Goal: Task Accomplishment & Management: Use online tool/utility

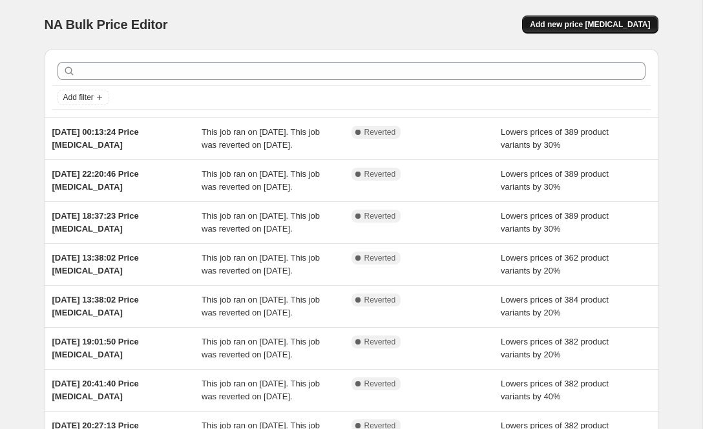
click at [589, 29] on span "Add new price [MEDICAL_DATA]" at bounding box center [589, 24] width 120 height 10
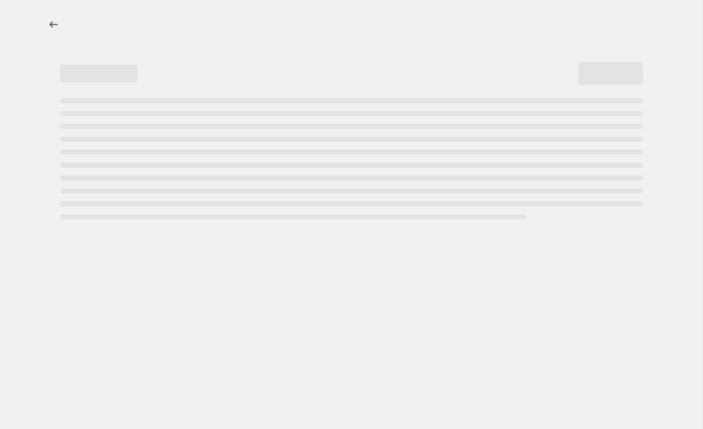
select select "percentage"
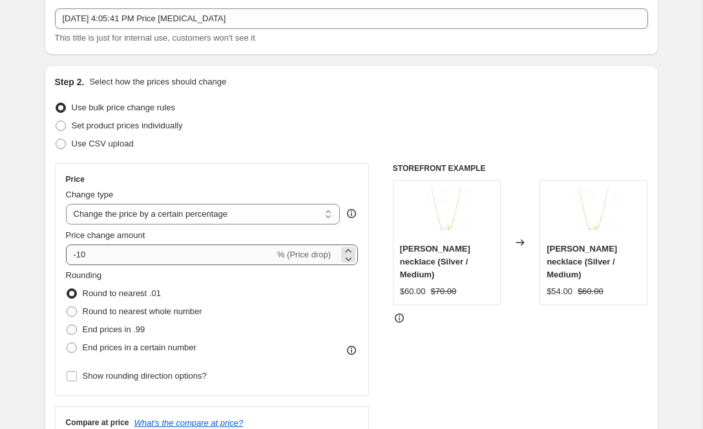
scroll to position [73, 0]
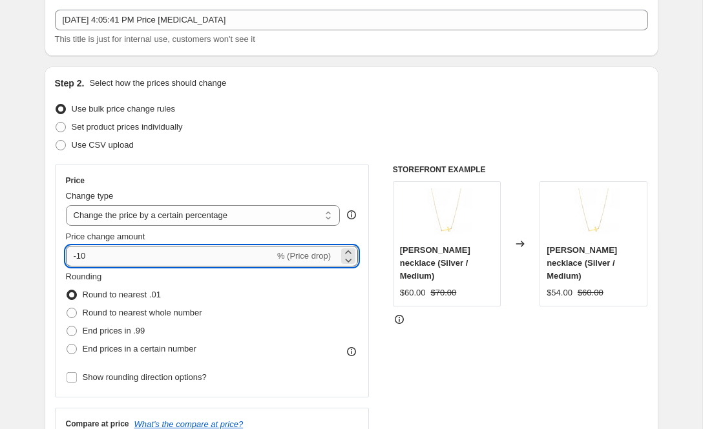
click at [107, 259] on input "-10" at bounding box center [170, 256] width 209 height 21
type input "-1"
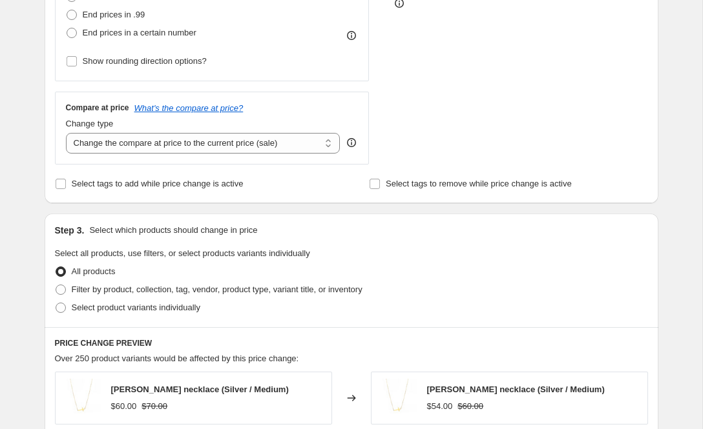
scroll to position [404, 0]
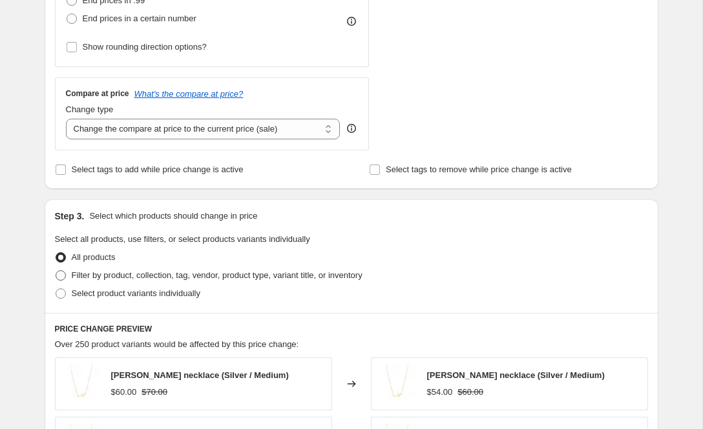
type input "-20"
click at [65, 274] on span at bounding box center [61, 276] width 10 height 10
click at [56, 271] on input "Filter by product, collection, tag, vendor, product type, variant title, or inv…" at bounding box center [56, 271] width 1 height 1
radio input "true"
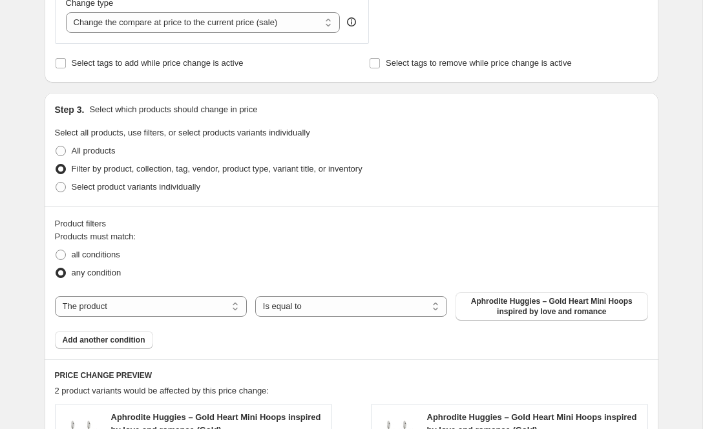
scroll to position [519, 0]
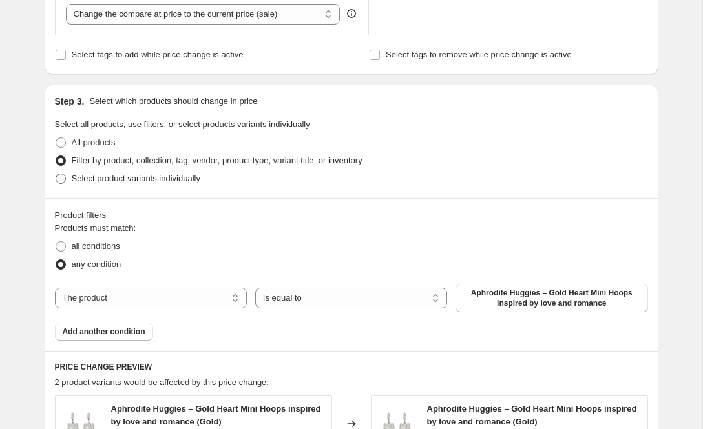
click at [61, 176] on span at bounding box center [61, 179] width 10 height 10
click at [56, 174] on input "Select product variants individually" at bounding box center [56, 174] width 1 height 1
radio input "true"
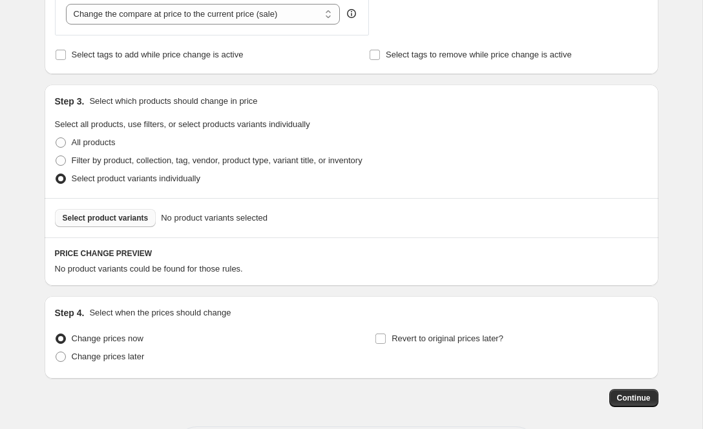
click at [104, 220] on span "Select product variants" at bounding box center [106, 218] width 86 height 10
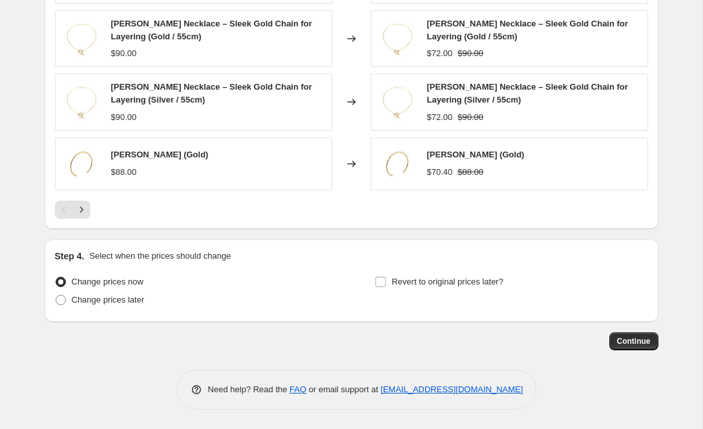
scroll to position [918, 0]
click at [632, 346] on span "Continue" at bounding box center [634, 341] width 34 height 10
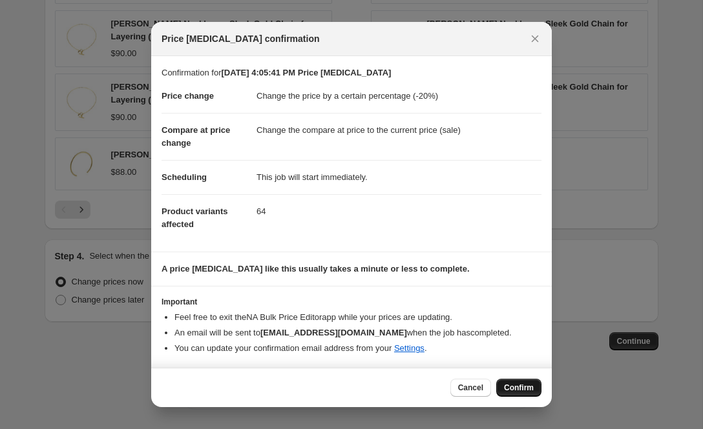
click at [520, 387] on span "Confirm" at bounding box center [519, 388] width 30 height 10
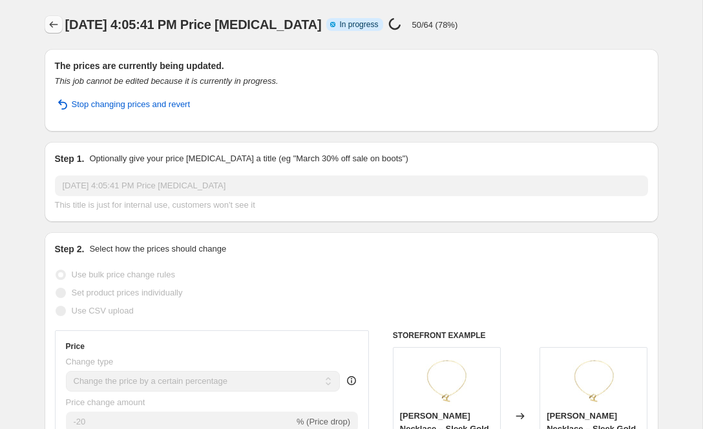
click at [50, 26] on icon "Price change jobs" at bounding box center [53, 24] width 8 height 6
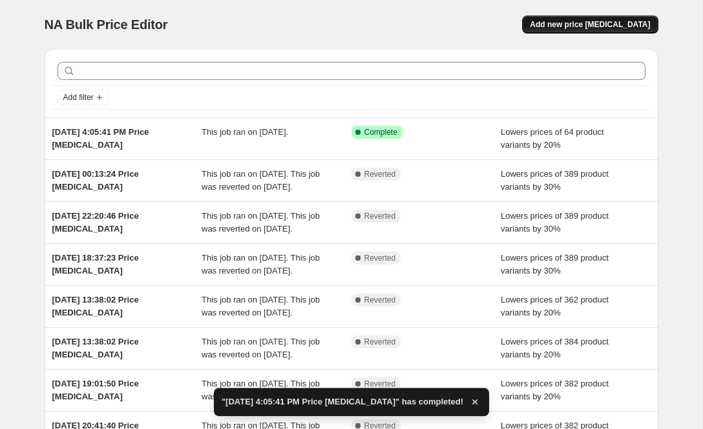
click at [589, 25] on span "Add new price [MEDICAL_DATA]" at bounding box center [589, 24] width 120 height 10
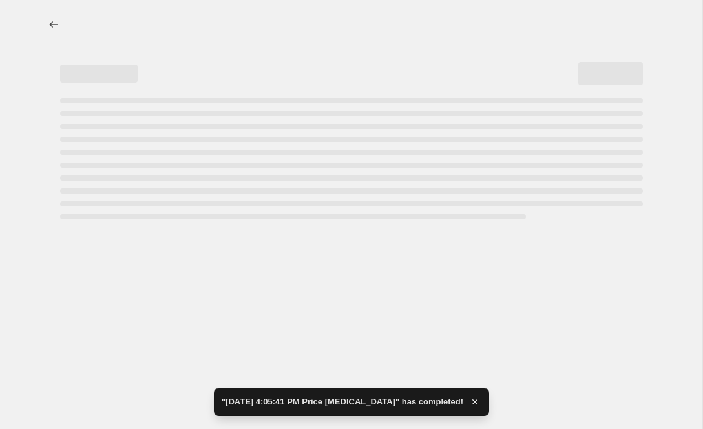
select select "percentage"
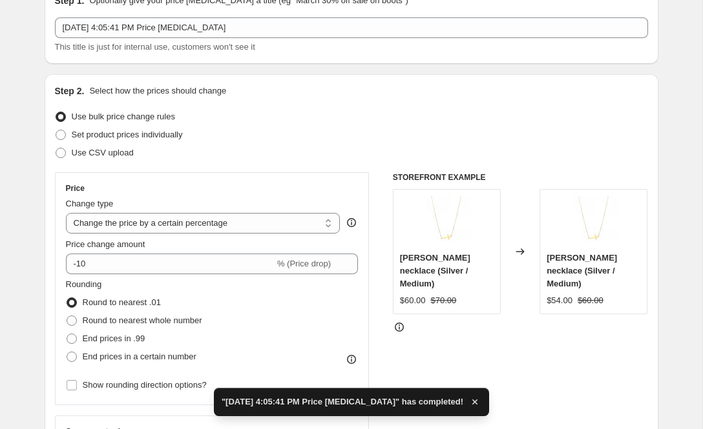
scroll to position [92, 0]
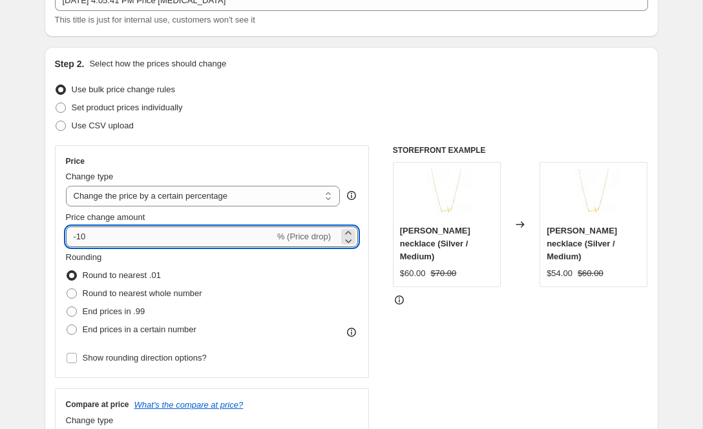
click at [81, 238] on input "-10" at bounding box center [170, 237] width 209 height 21
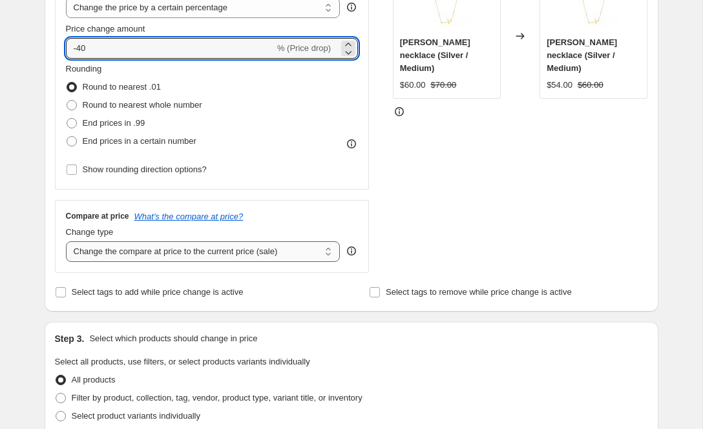
scroll to position [296, 0]
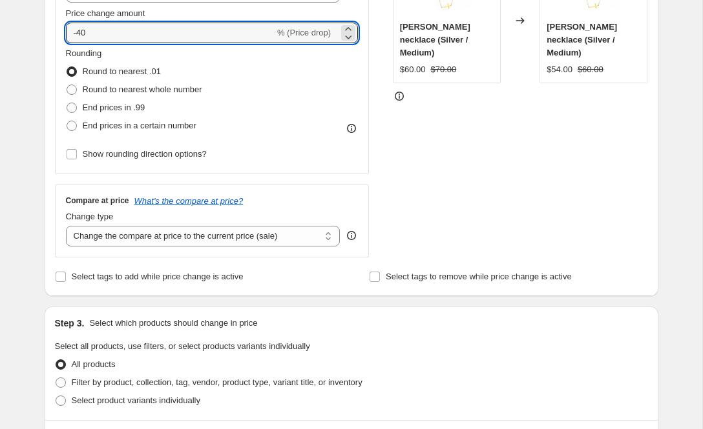
type input "-40"
click at [239, 151] on div "Rounding Round to nearest .01 Round to nearest whole number End prices in .99 E…" at bounding box center [212, 105] width 293 height 116
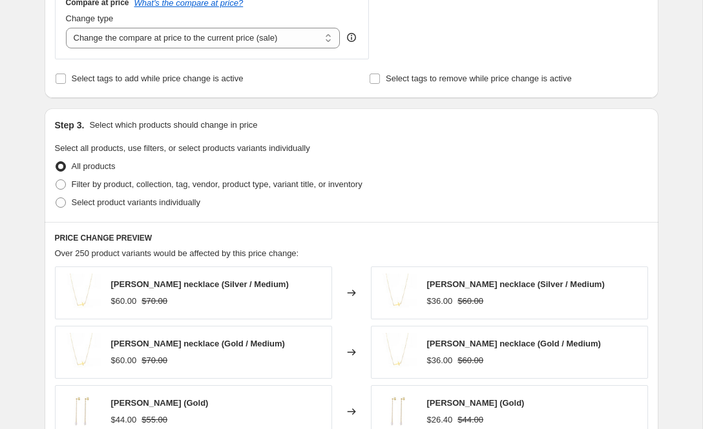
scroll to position [509, 0]
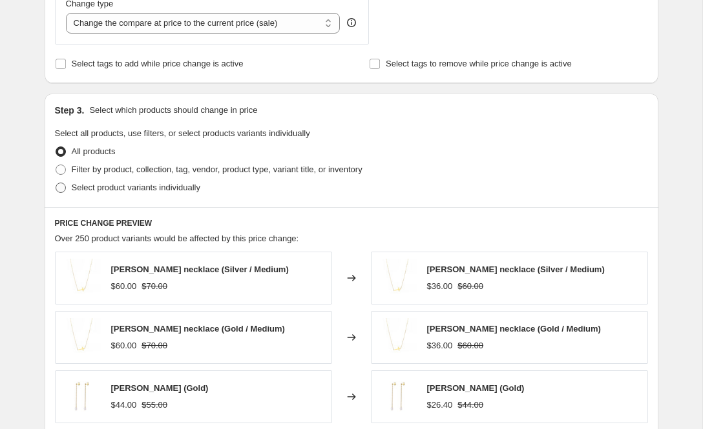
click at [57, 188] on span at bounding box center [61, 188] width 10 height 10
click at [56, 183] on input "Select product variants individually" at bounding box center [56, 183] width 1 height 1
radio input "true"
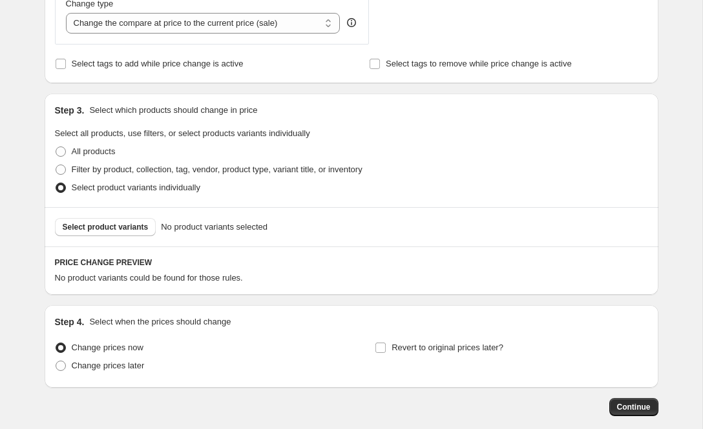
click at [115, 230] on span "Select product variants" at bounding box center [106, 227] width 86 height 10
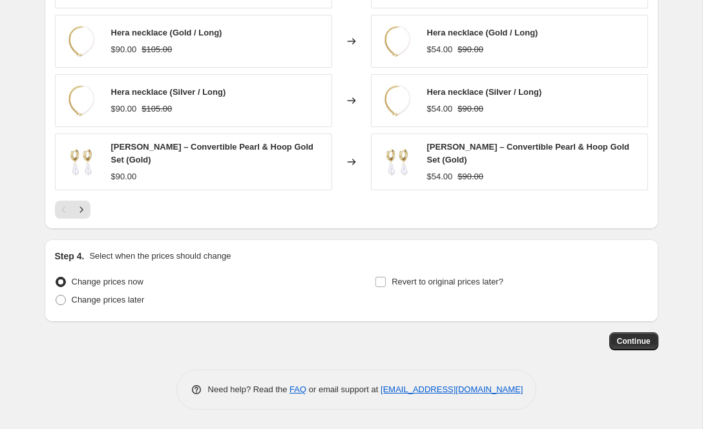
scroll to position [905, 0]
click at [623, 339] on span "Continue" at bounding box center [634, 341] width 34 height 10
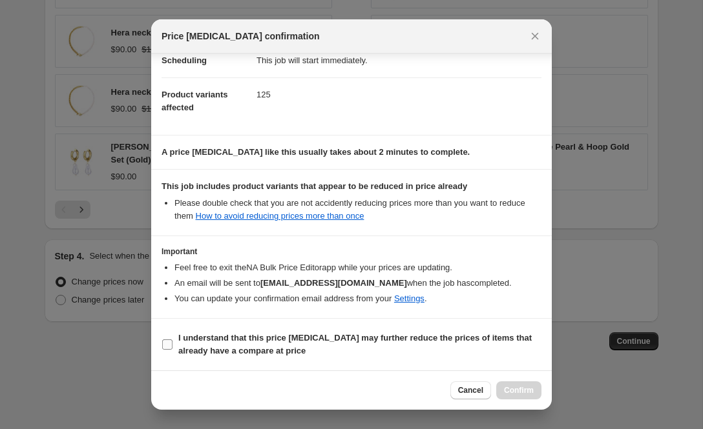
scroll to position [114, 0]
click at [167, 343] on input "I understand that this price [MEDICAL_DATA] may further reduce the prices of it…" at bounding box center [167, 345] width 10 height 10
checkbox input "true"
click at [533, 388] on span "Confirm" at bounding box center [519, 390] width 30 height 10
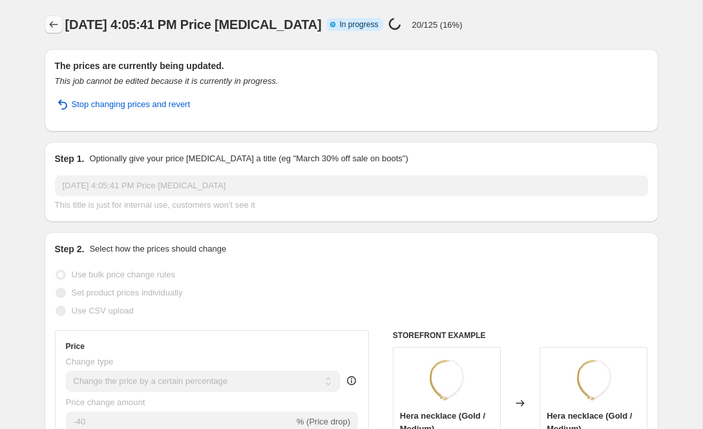
click at [52, 27] on icon "Price change jobs" at bounding box center [53, 24] width 8 height 6
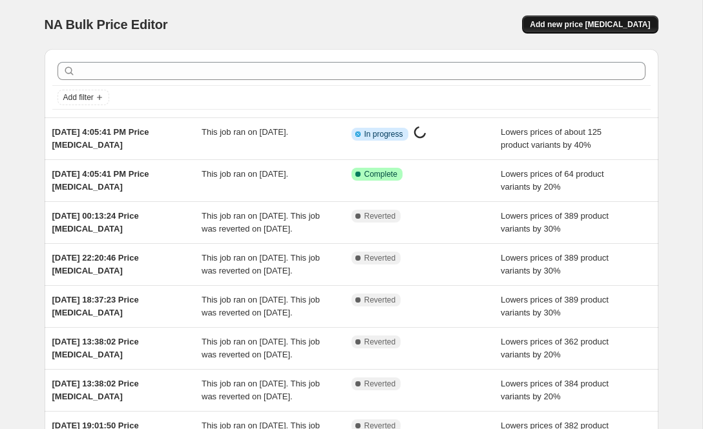
click at [602, 25] on span "Add new price [MEDICAL_DATA]" at bounding box center [589, 24] width 120 height 10
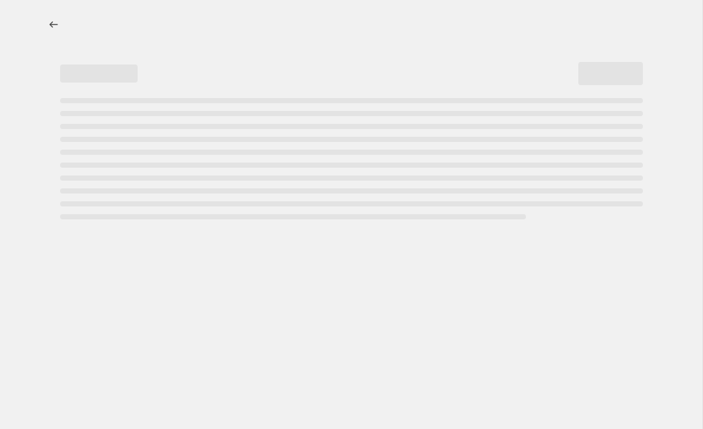
select select "percentage"
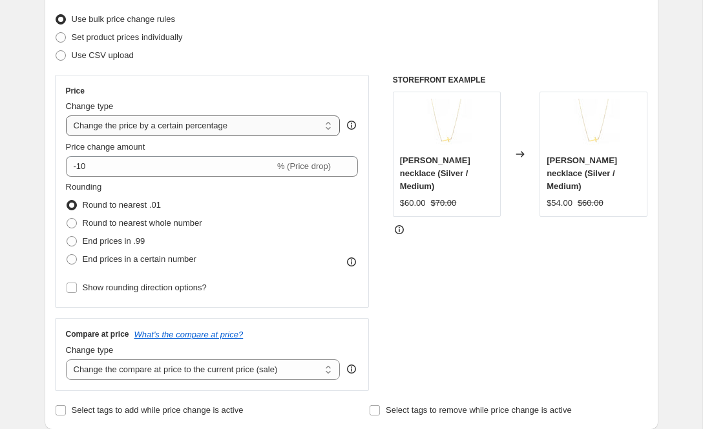
scroll to position [170, 0]
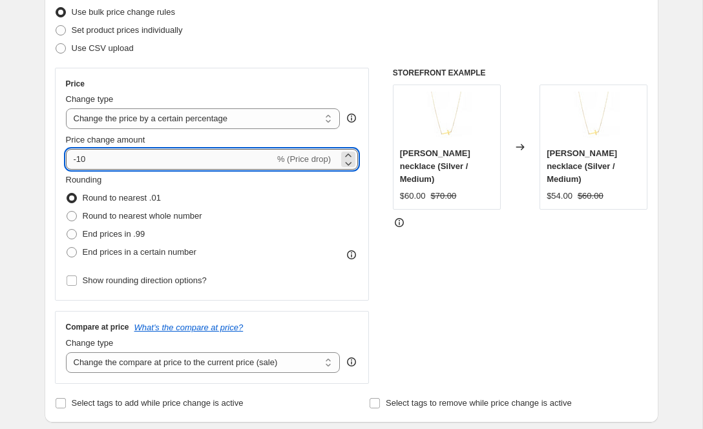
click at [130, 160] on input "-10" at bounding box center [170, 159] width 209 height 21
type input "-1"
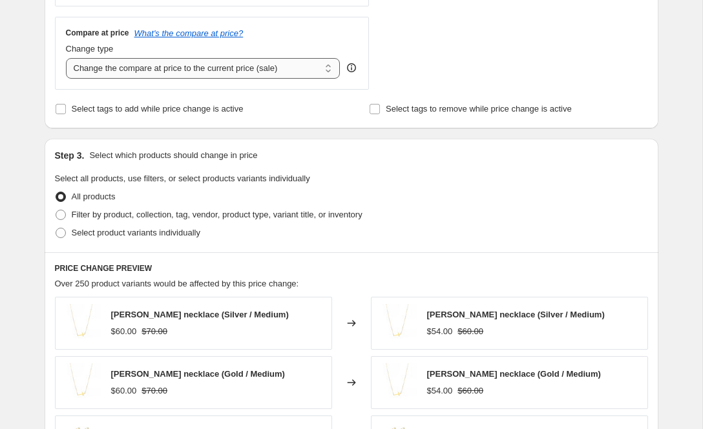
scroll to position [513, 0]
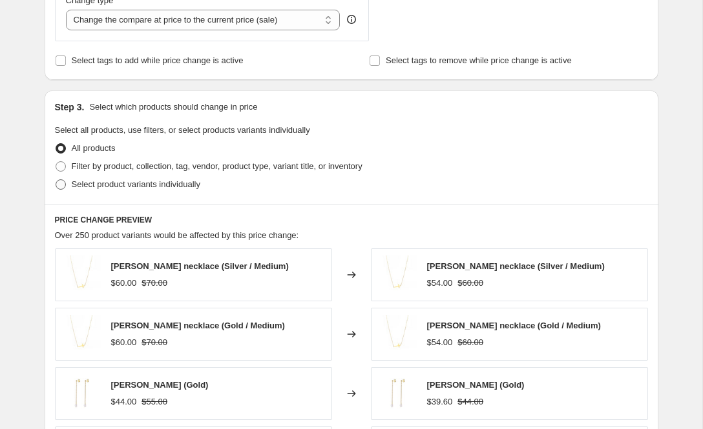
type input "-60"
click at [65, 181] on span at bounding box center [61, 185] width 10 height 10
click at [56, 180] on input "Select product variants individually" at bounding box center [56, 180] width 1 height 1
radio input "true"
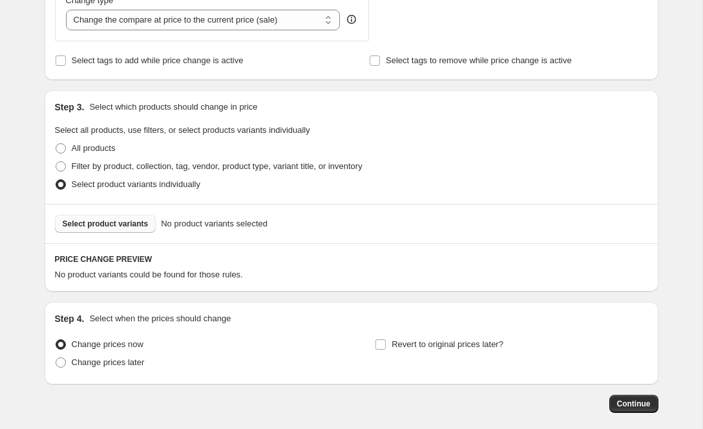
click at [126, 224] on span "Select product variants" at bounding box center [106, 224] width 86 height 10
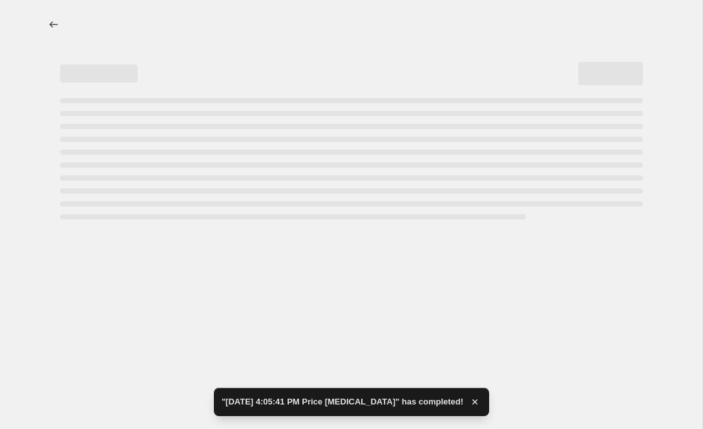
select select "percentage"
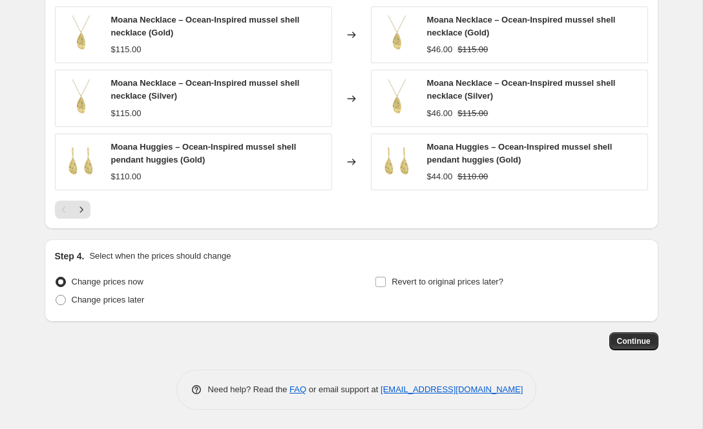
scroll to position [913, 0]
click at [651, 338] on button "Continue" at bounding box center [633, 342] width 49 height 18
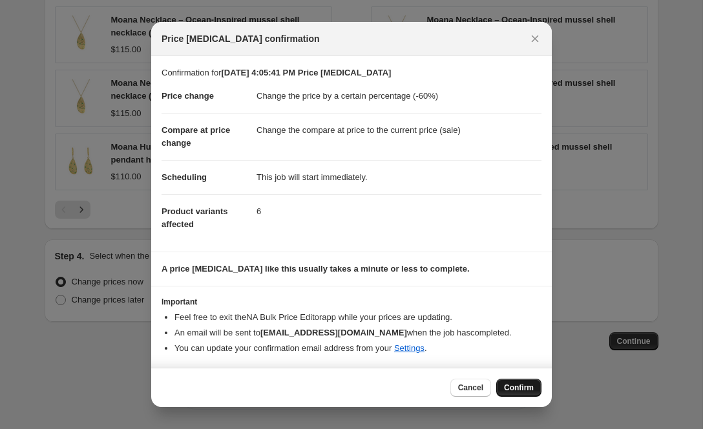
click at [521, 387] on span "Confirm" at bounding box center [519, 388] width 30 height 10
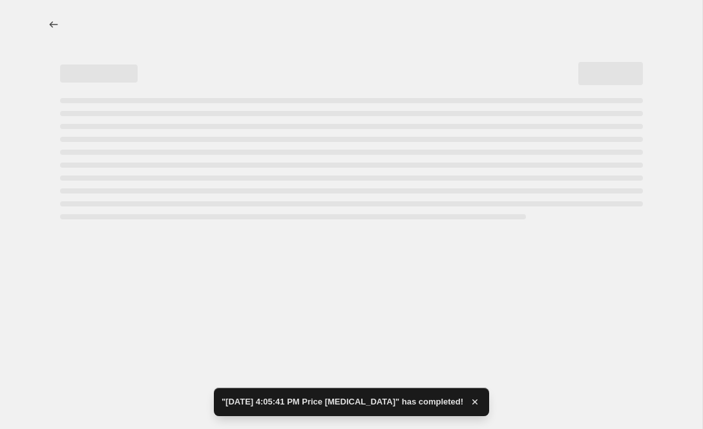
select select "percentage"
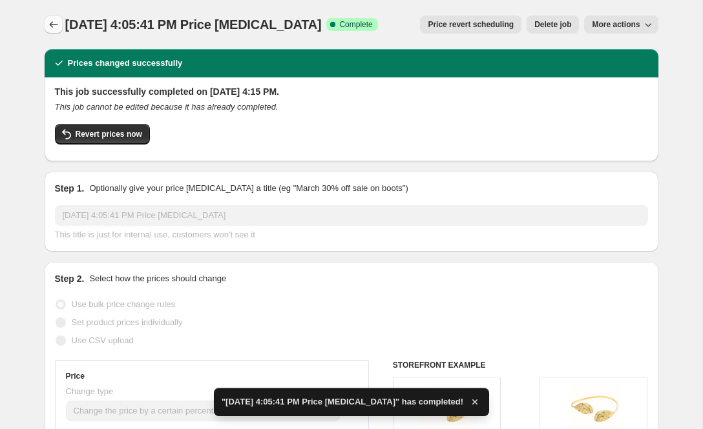
click at [56, 23] on icon "Price change jobs" at bounding box center [53, 24] width 13 height 13
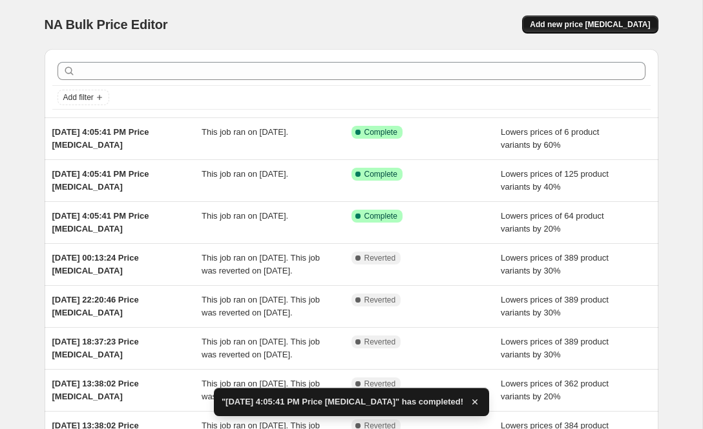
click at [592, 28] on span "Add new price [MEDICAL_DATA]" at bounding box center [589, 24] width 120 height 10
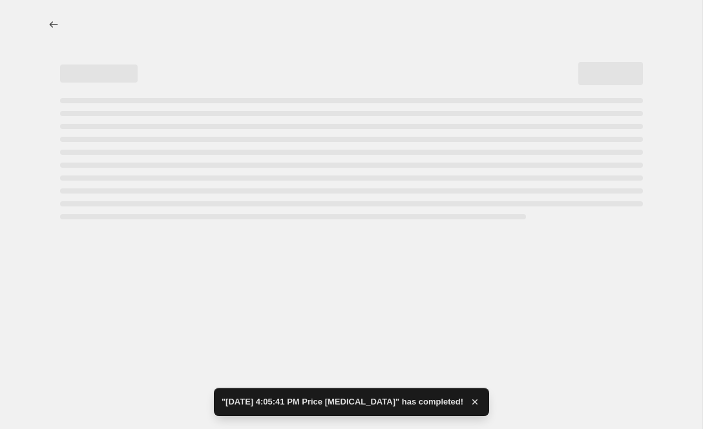
select select "percentage"
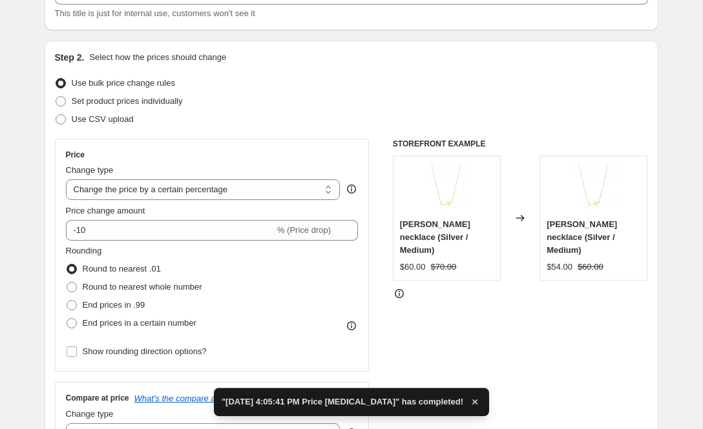
scroll to position [101, 0]
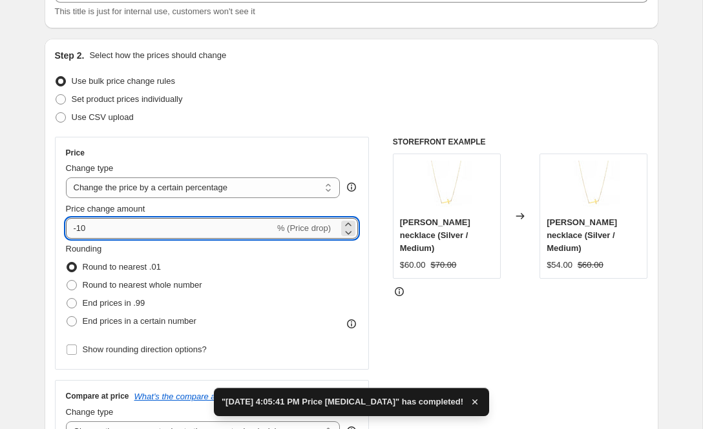
click at [89, 228] on input "-10" at bounding box center [170, 228] width 209 height 21
type input "-1"
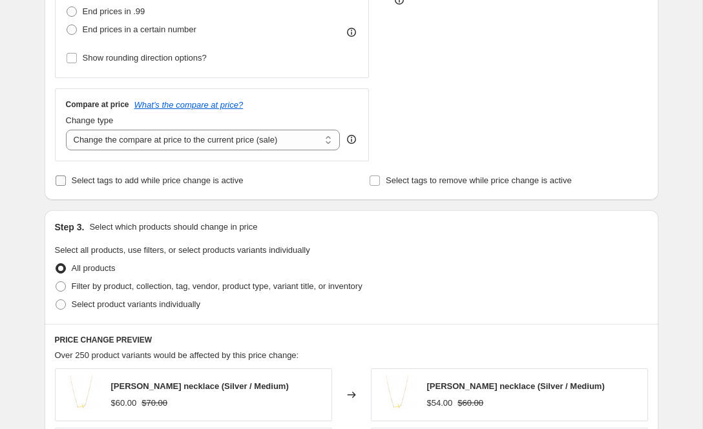
scroll to position [394, 0]
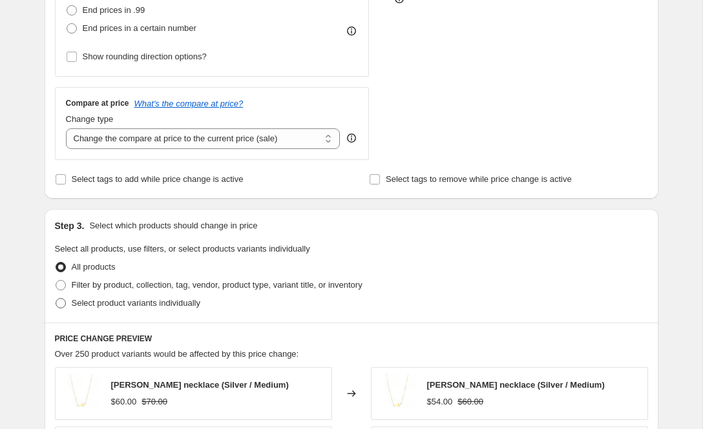
type input "-25"
click at [63, 302] on span at bounding box center [61, 303] width 10 height 10
click at [56, 299] on input "Select product variants individually" at bounding box center [56, 298] width 1 height 1
radio input "true"
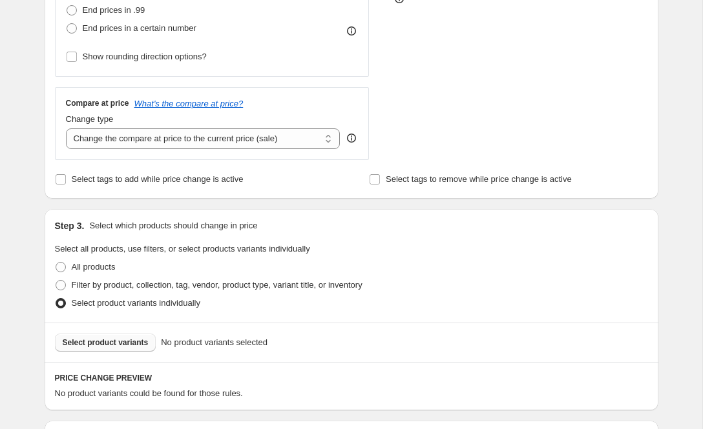
click at [98, 340] on span "Select product variants" at bounding box center [106, 343] width 86 height 10
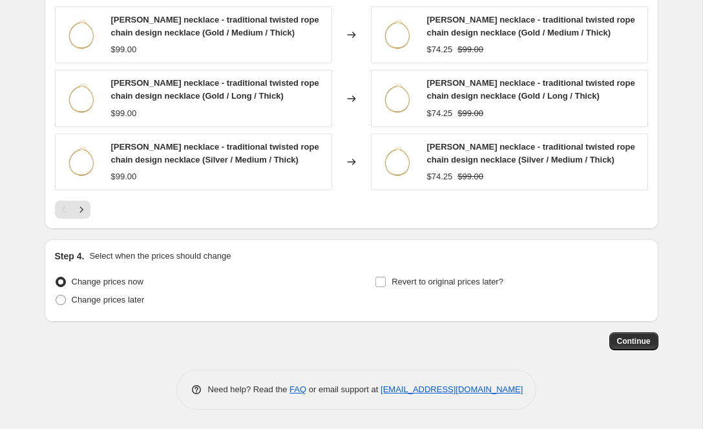
scroll to position [913, 0]
click at [621, 344] on span "Continue" at bounding box center [634, 341] width 34 height 10
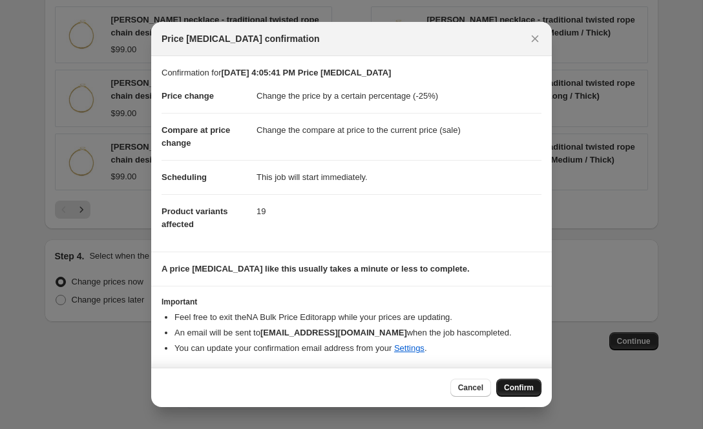
click at [522, 390] on span "Confirm" at bounding box center [519, 388] width 30 height 10
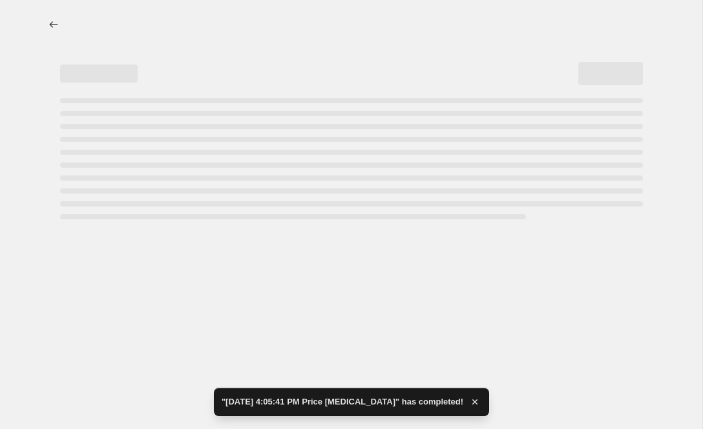
select select "percentage"
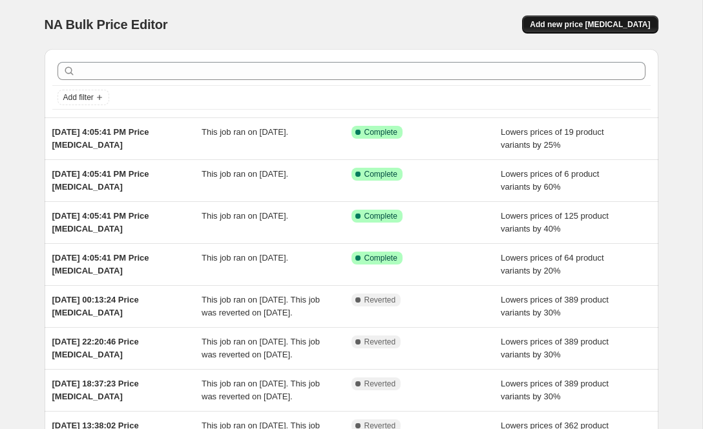
click at [573, 23] on span "Add new price [MEDICAL_DATA]" at bounding box center [589, 24] width 120 height 10
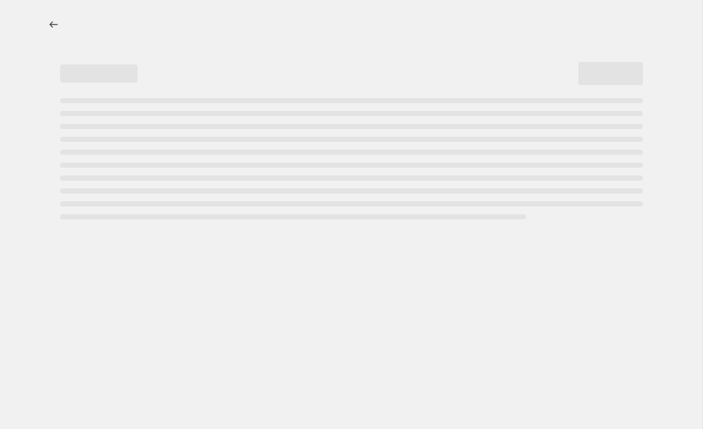
select select "percentage"
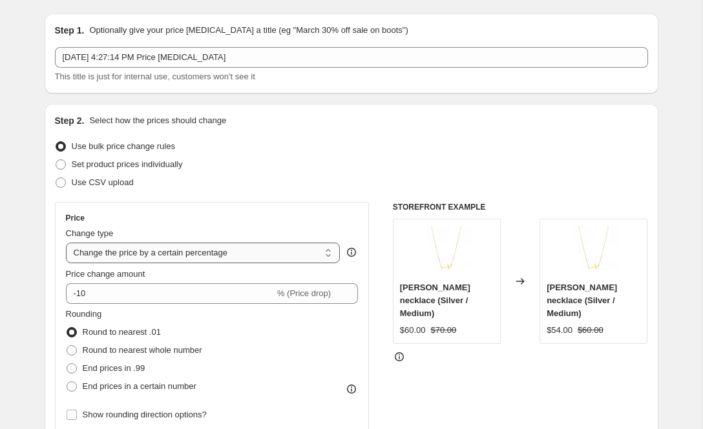
scroll to position [45, 0]
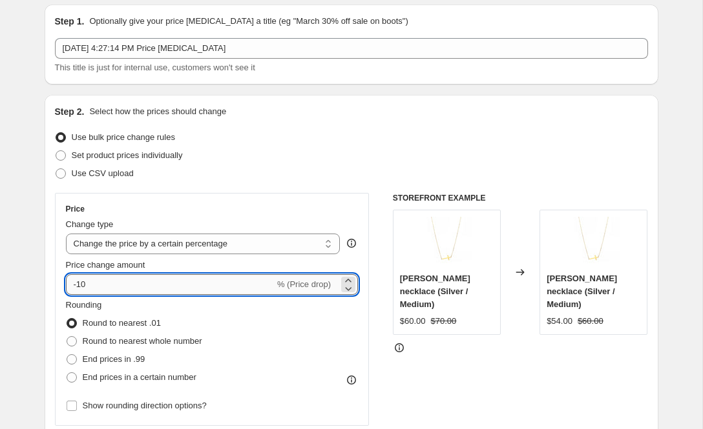
click at [94, 286] on input "-10" at bounding box center [170, 284] width 209 height 21
type input "-1"
type input "-25"
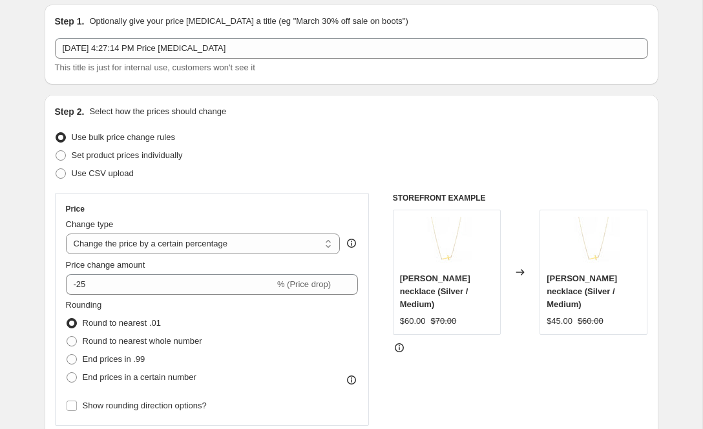
click at [52, 293] on div "Step 2. Select how the prices should change Use bulk price change rules Set pro…" at bounding box center [351, 321] width 613 height 453
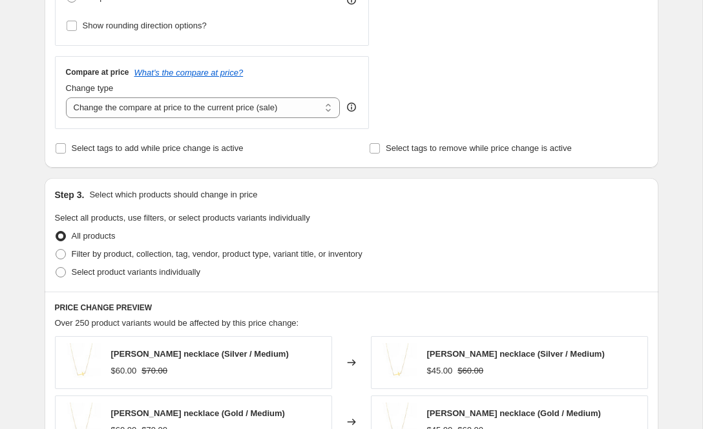
scroll to position [426, 0]
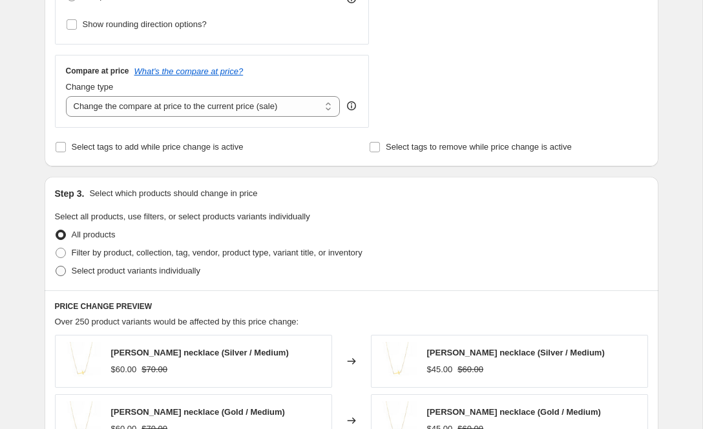
click at [61, 271] on span at bounding box center [61, 271] width 10 height 10
click at [56, 267] on input "Select product variants individually" at bounding box center [56, 266] width 1 height 1
radio input "true"
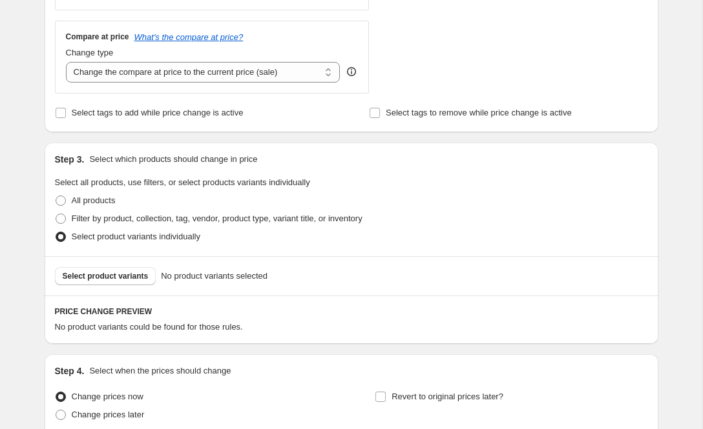
scroll to position [464, 0]
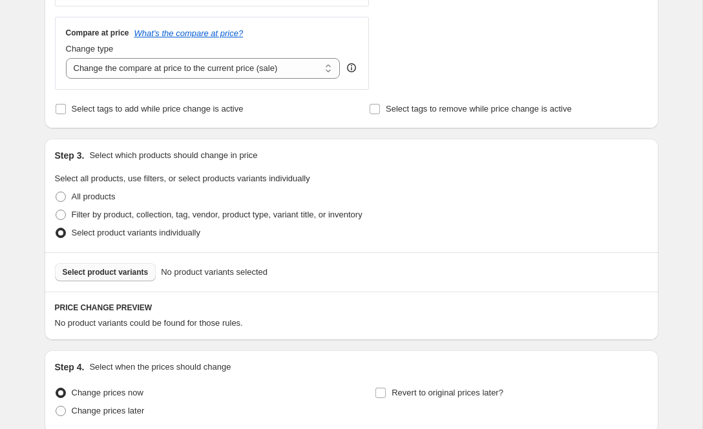
click at [93, 271] on span "Select product variants" at bounding box center [106, 272] width 86 height 10
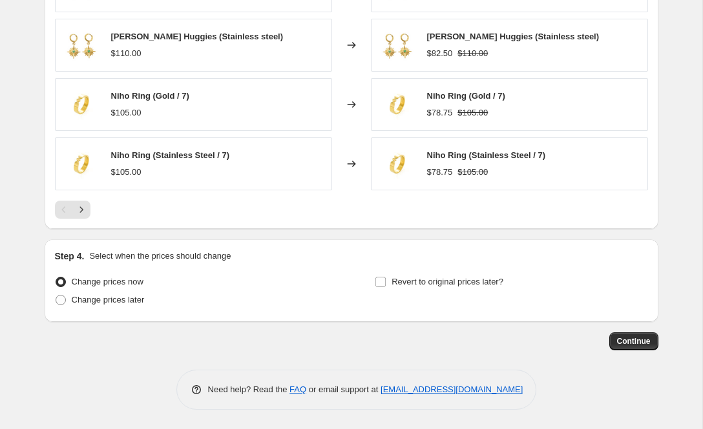
scroll to position [901, 0]
click at [627, 340] on span "Continue" at bounding box center [634, 341] width 34 height 10
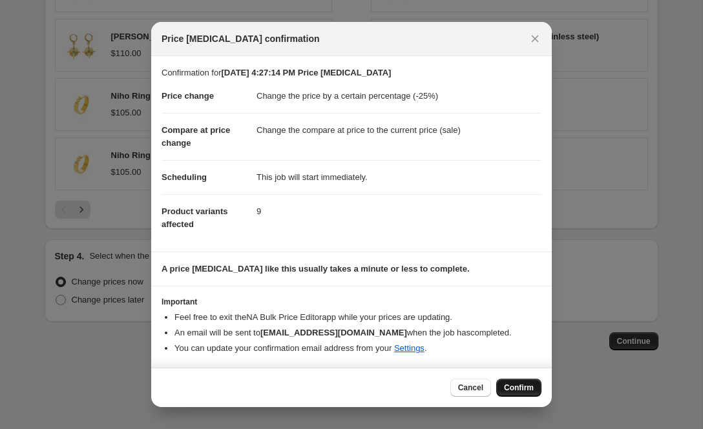
click at [519, 385] on span "Confirm" at bounding box center [519, 388] width 30 height 10
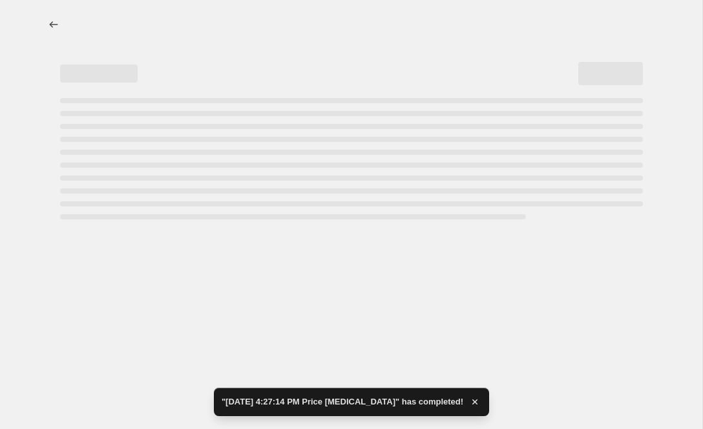
select select "percentage"
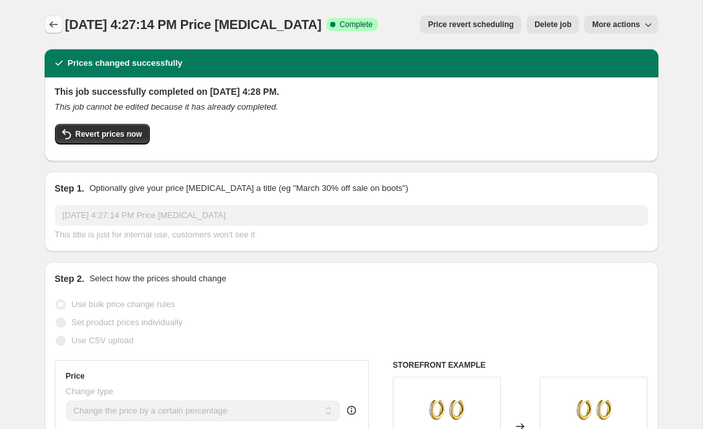
click at [50, 24] on icon "Price change jobs" at bounding box center [53, 24] width 8 height 6
